Goal: Find specific page/section: Find specific page/section

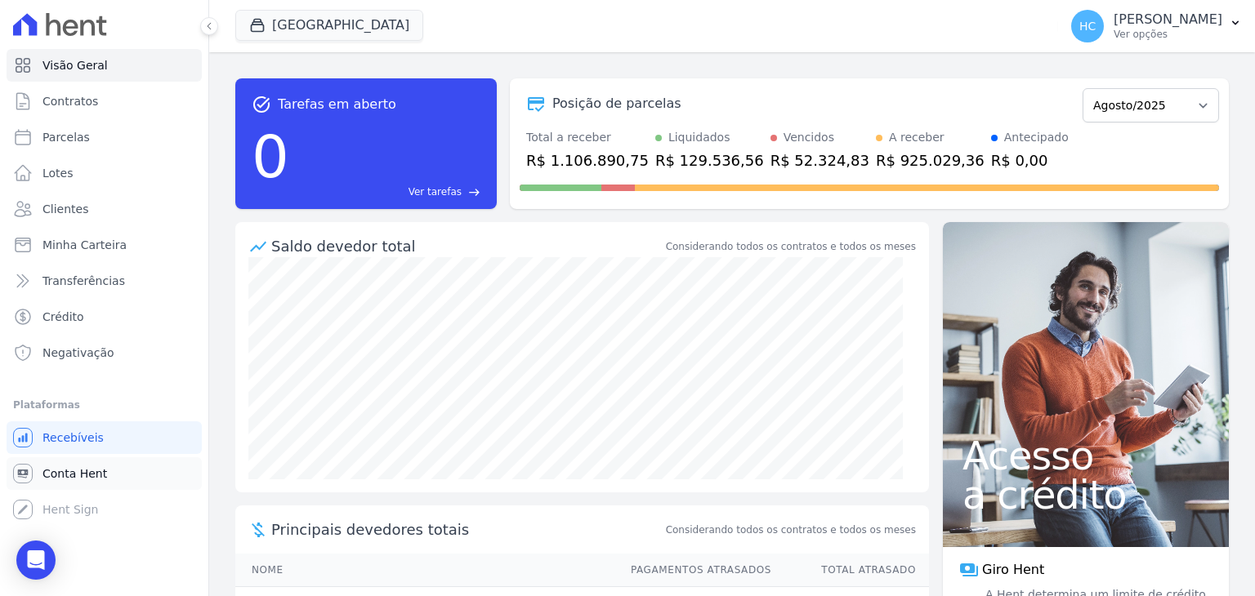
click at [82, 484] on link "Conta Hent" at bounding box center [104, 473] width 195 height 33
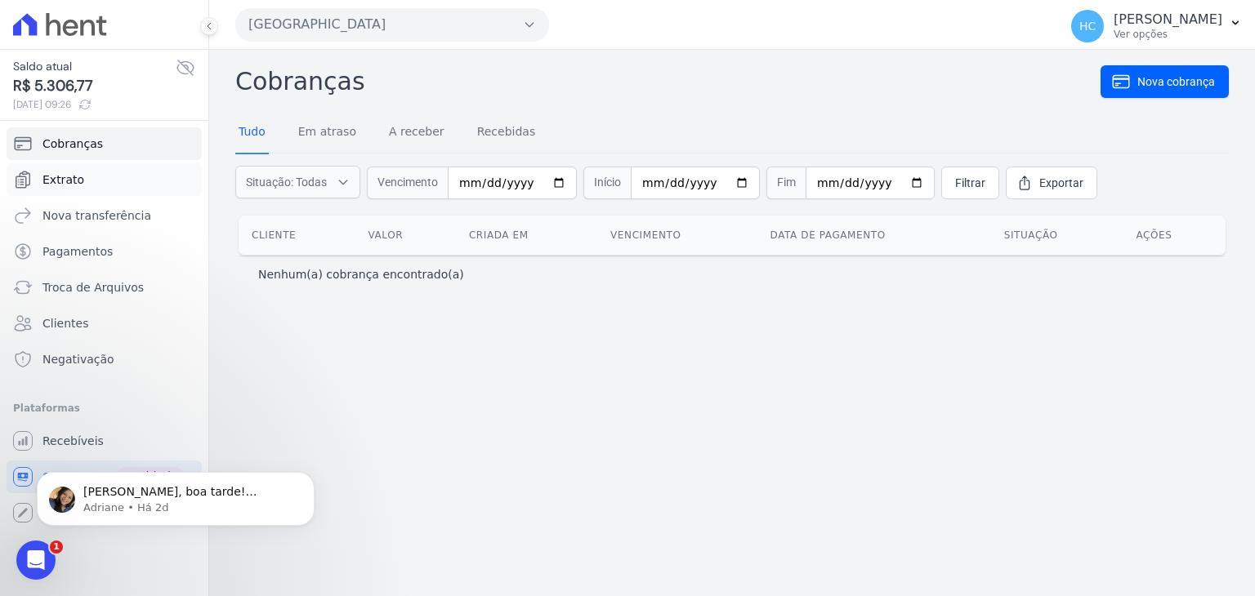
click at [88, 188] on link "Extrato" at bounding box center [104, 179] width 195 height 33
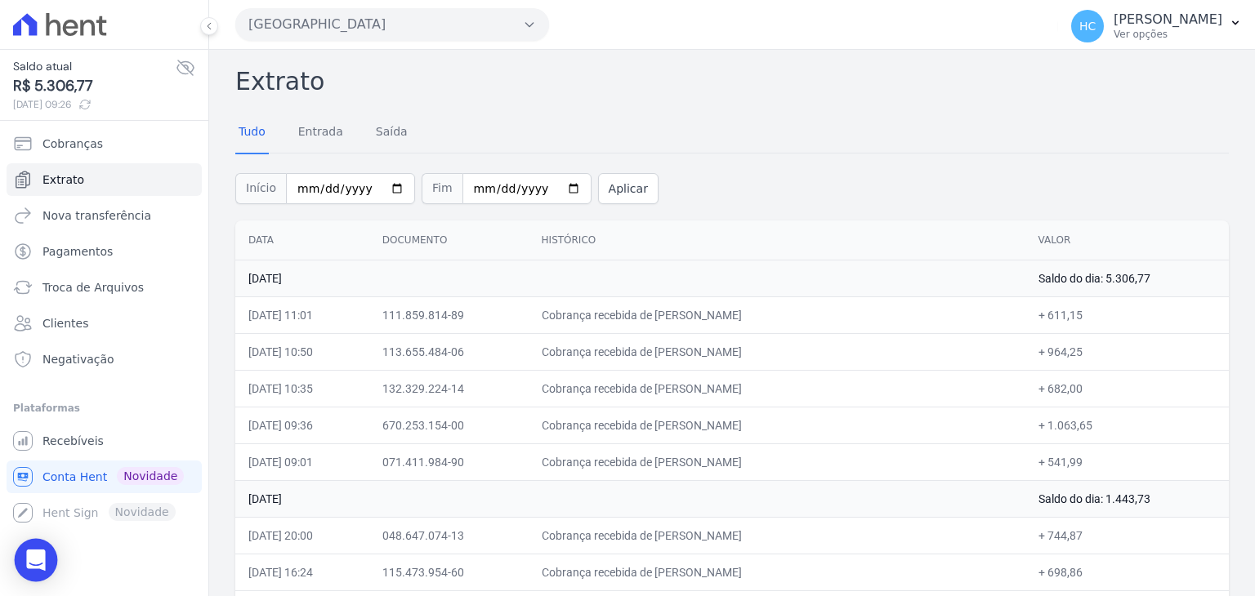
click at [33, 560] on icon "Open Intercom Messenger" at bounding box center [35, 560] width 19 height 21
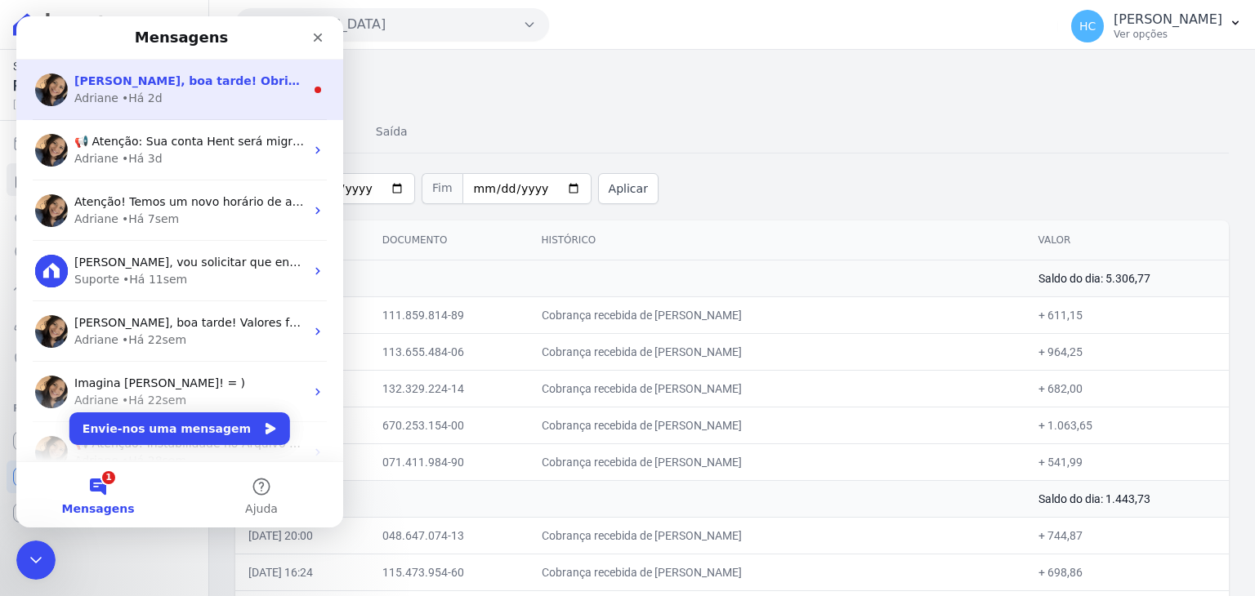
click at [216, 91] on div "Adriane • Há 2d" at bounding box center [189, 98] width 230 height 17
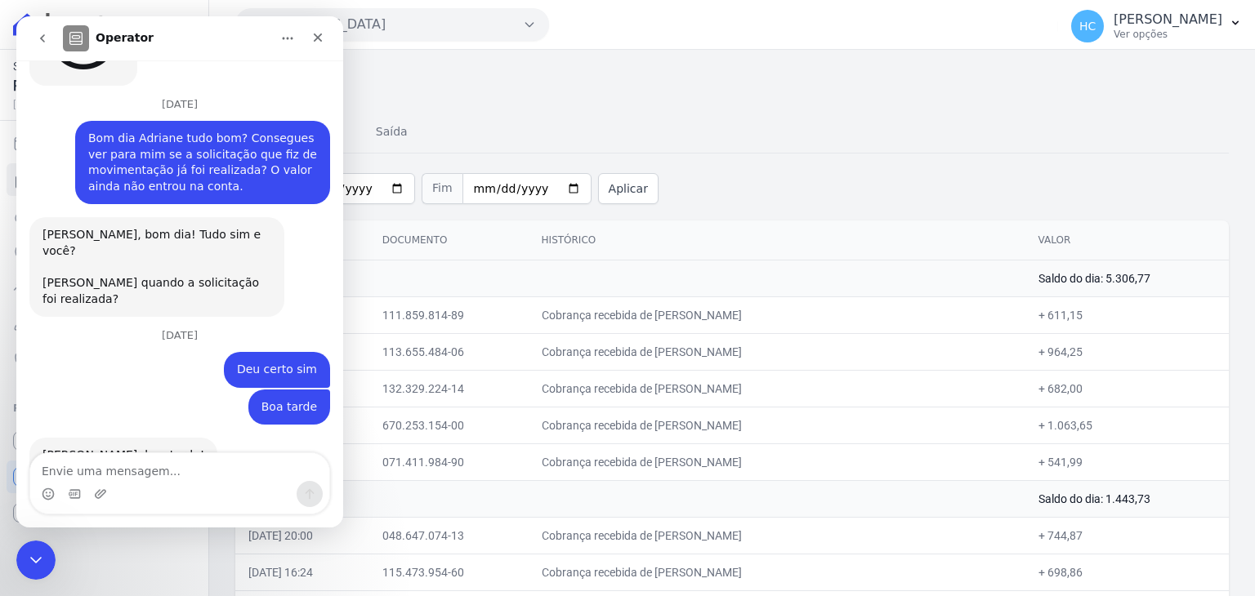
scroll to position [1559, 0]
click at [324, 42] on div "Fechar" at bounding box center [317, 37] width 29 height 29
